Goal: Task Accomplishment & Management: Manage account settings

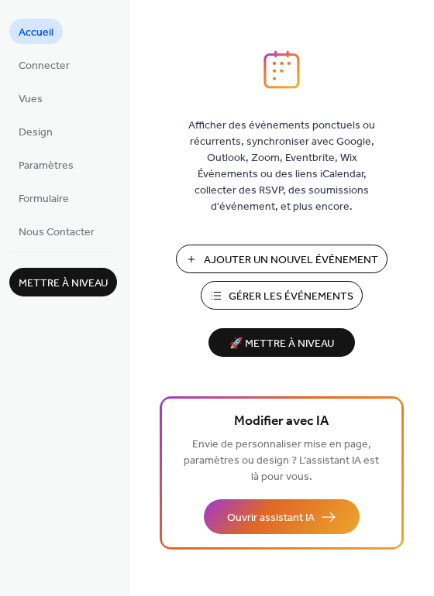
click at [273, 299] on span "Gérer les Événements" at bounding box center [290, 297] width 125 height 16
click at [43, 58] on span "Connecter" at bounding box center [44, 66] width 51 height 16
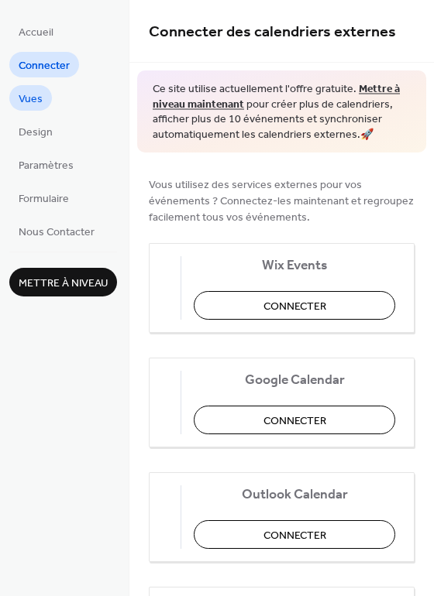
click at [36, 96] on span "Vues" at bounding box center [31, 99] width 24 height 16
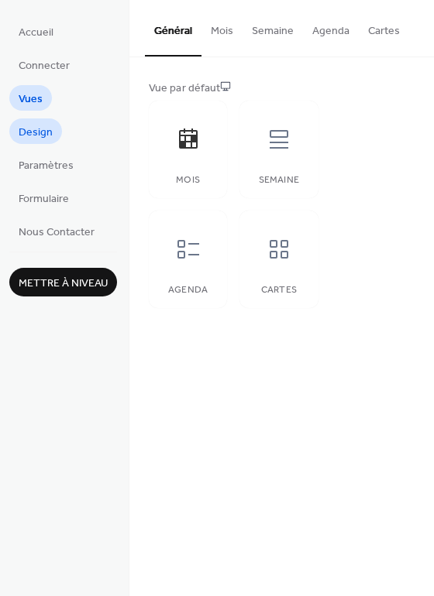
click at [27, 127] on span "Design" at bounding box center [36, 133] width 34 height 16
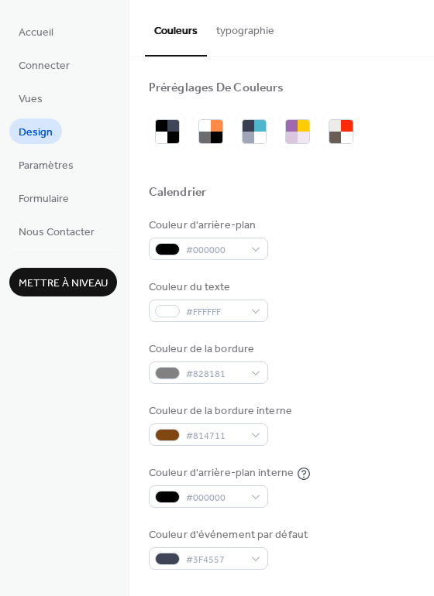
click at [238, 33] on button "typographie" at bounding box center [245, 27] width 77 height 55
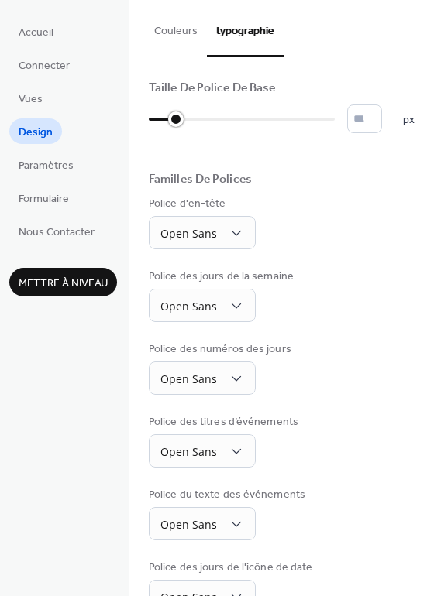
type input "*"
click at [146, 117] on div at bounding box center [153, 119] width 15 height 15
click at [26, 163] on span "Paramètres" at bounding box center [46, 166] width 55 height 16
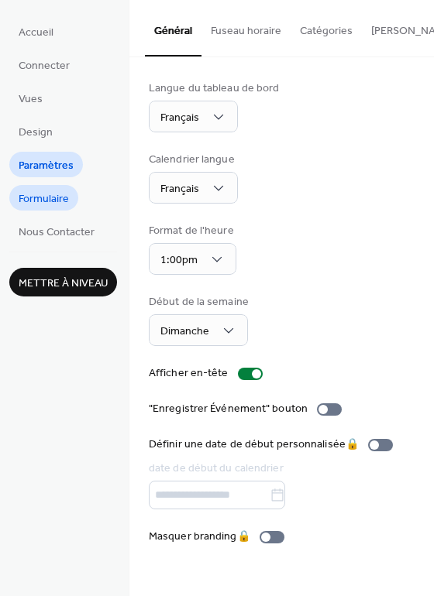
click at [41, 204] on span "Formulaire" at bounding box center [44, 199] width 50 height 16
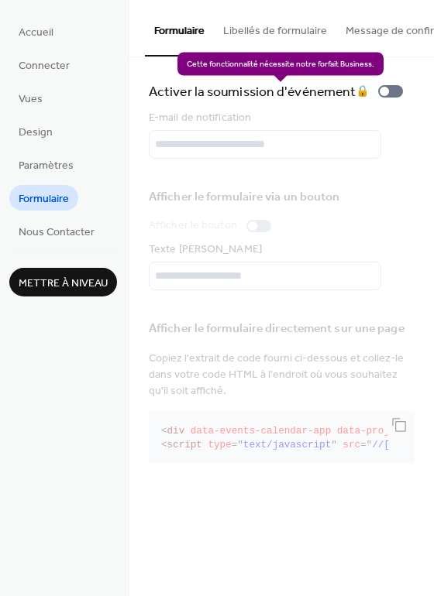
click at [393, 98] on div "Activer la soumission d'événement 🔒" at bounding box center [279, 92] width 260 height 22
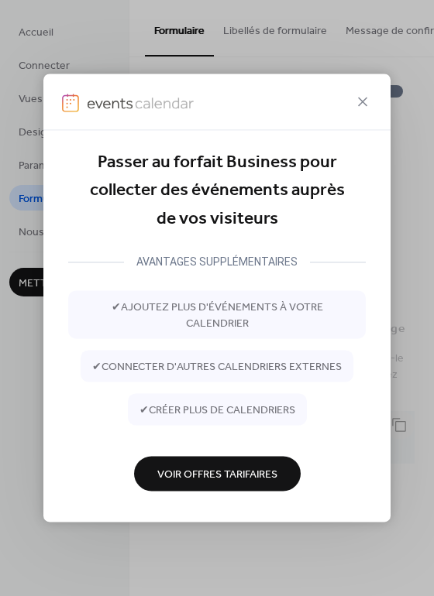
click at [218, 473] on span "Voir Offres Tarifaires" at bounding box center [217, 475] width 120 height 16
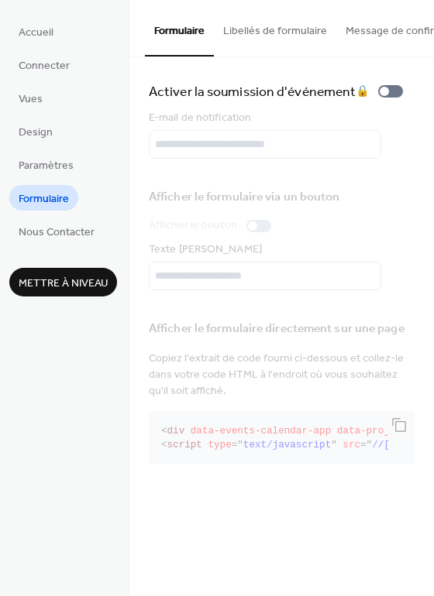
click at [265, 230] on div "Afficher le formulaire via un bouton Afficher le bouton Texte [PERSON_NAME]" at bounding box center [282, 234] width 266 height 112
click at [47, 159] on span "Paramètres" at bounding box center [46, 166] width 55 height 16
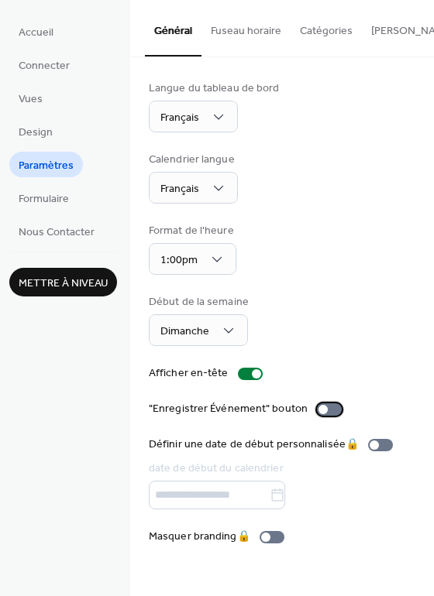
click at [324, 413] on div at bounding box center [329, 409] width 25 height 12
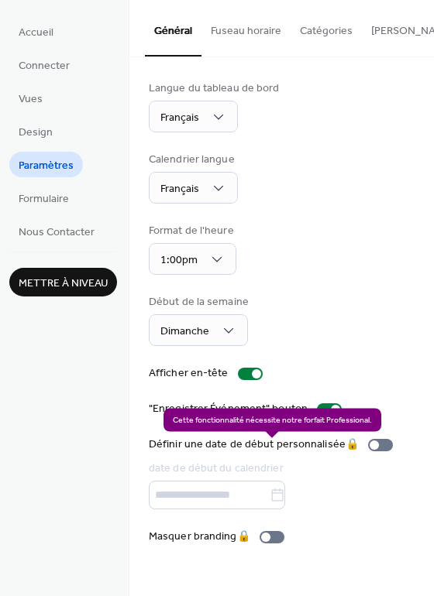
click at [370, 446] on div "Définir une date de début personnalisée 🔒 date de début du calendrier" at bounding box center [274, 473] width 250 height 73
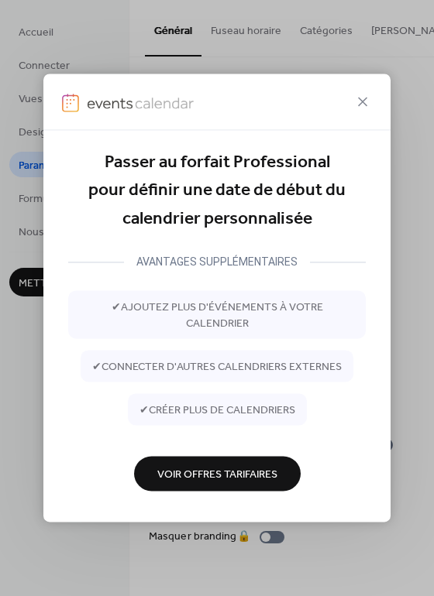
click at [219, 473] on span "Voir Offres Tarifaires" at bounding box center [217, 475] width 120 height 16
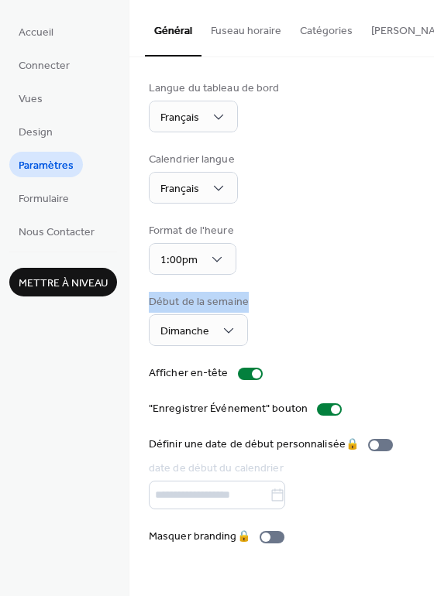
drag, startPoint x: 431, startPoint y: 312, endPoint x: 448, endPoint y: 238, distance: 75.7
click at [433, 238] on html "Accueil Connecter Vues Design Paramètres Formulaire Nous Contacter Mettre à niv…" at bounding box center [217, 298] width 434 height 596
click at [355, 270] on div "Format de l'heure 1:00pm" at bounding box center [282, 249] width 266 height 52
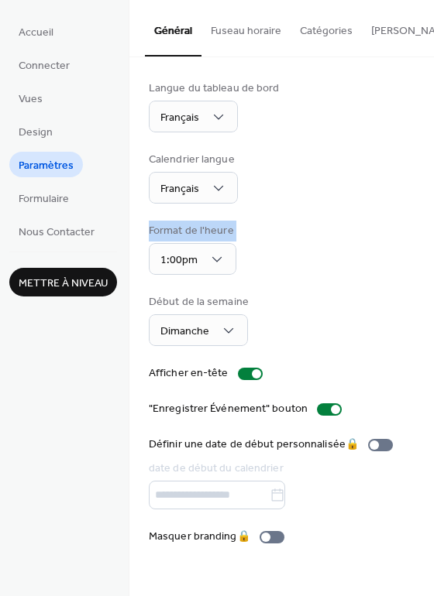
drag, startPoint x: 429, startPoint y: 283, endPoint x: 434, endPoint y: 174, distance: 108.5
click at [433, 174] on html "Accueil Connecter Vues Design Paramètres Formulaire Nous Contacter Mettre à niv…" at bounding box center [217, 298] width 434 height 596
click at [351, 156] on div "Langue du tableau de bord Français Calendrier langue Français Format de l'heure…" at bounding box center [282, 313] width 266 height 465
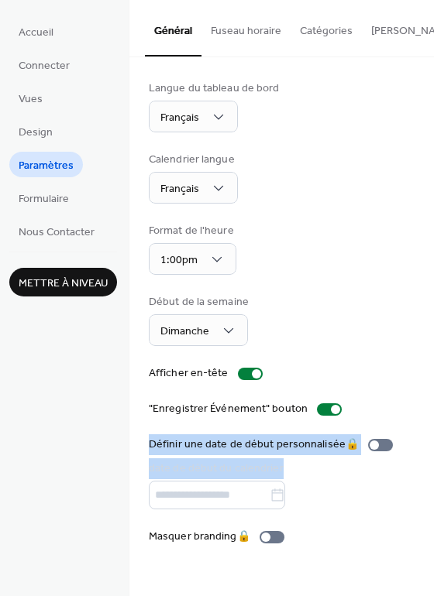
drag, startPoint x: 428, startPoint y: 407, endPoint x: 435, endPoint y: 510, distance: 103.2
click at [433, 510] on html "Accueil Connecter Vues Design Paramètres Formulaire Nous Contacter Mettre à niv…" at bounding box center [217, 298] width 434 height 596
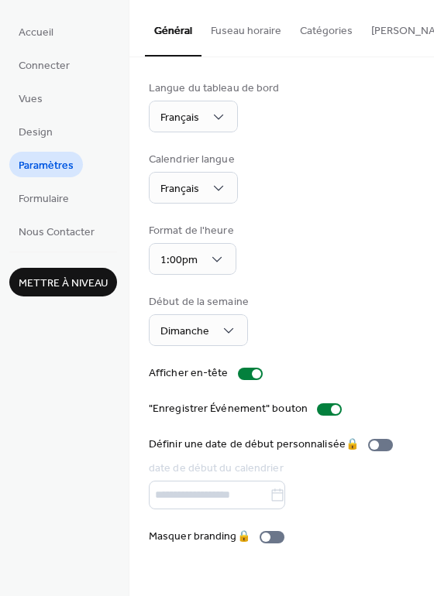
click at [427, 434] on div "Langue du tableau de bord Français Calendrier langue Français Format de l'heure…" at bounding box center [281, 312] width 304 height 511
drag, startPoint x: 431, startPoint y: 437, endPoint x: 430, endPoint y: 482, distance: 45.7
click at [430, 482] on div "Langue du tableau de bord Français Calendrier langue Français Format de l'heure…" at bounding box center [281, 312] width 304 height 511
